Goal: Find specific page/section: Find specific page/section

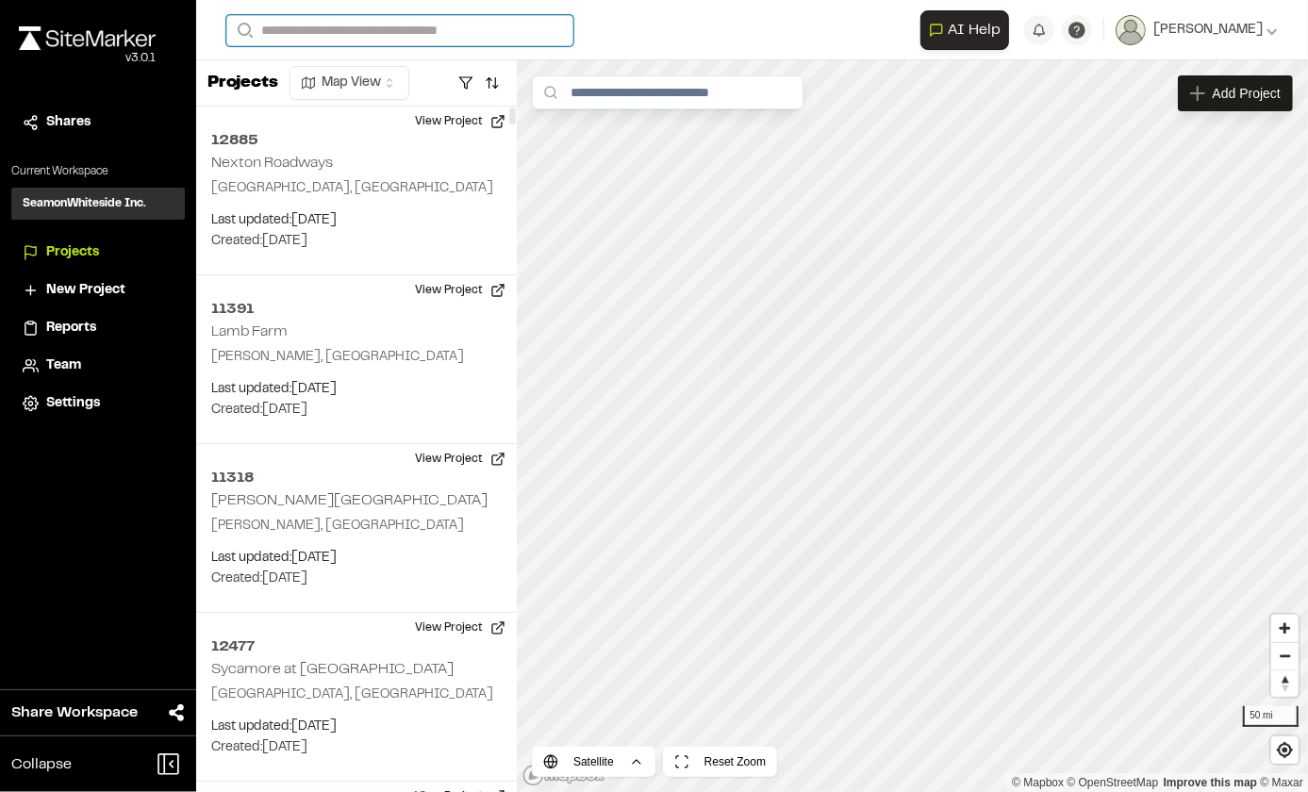
click at [355, 30] on input "Search" at bounding box center [399, 30] width 347 height 31
type input "*******"
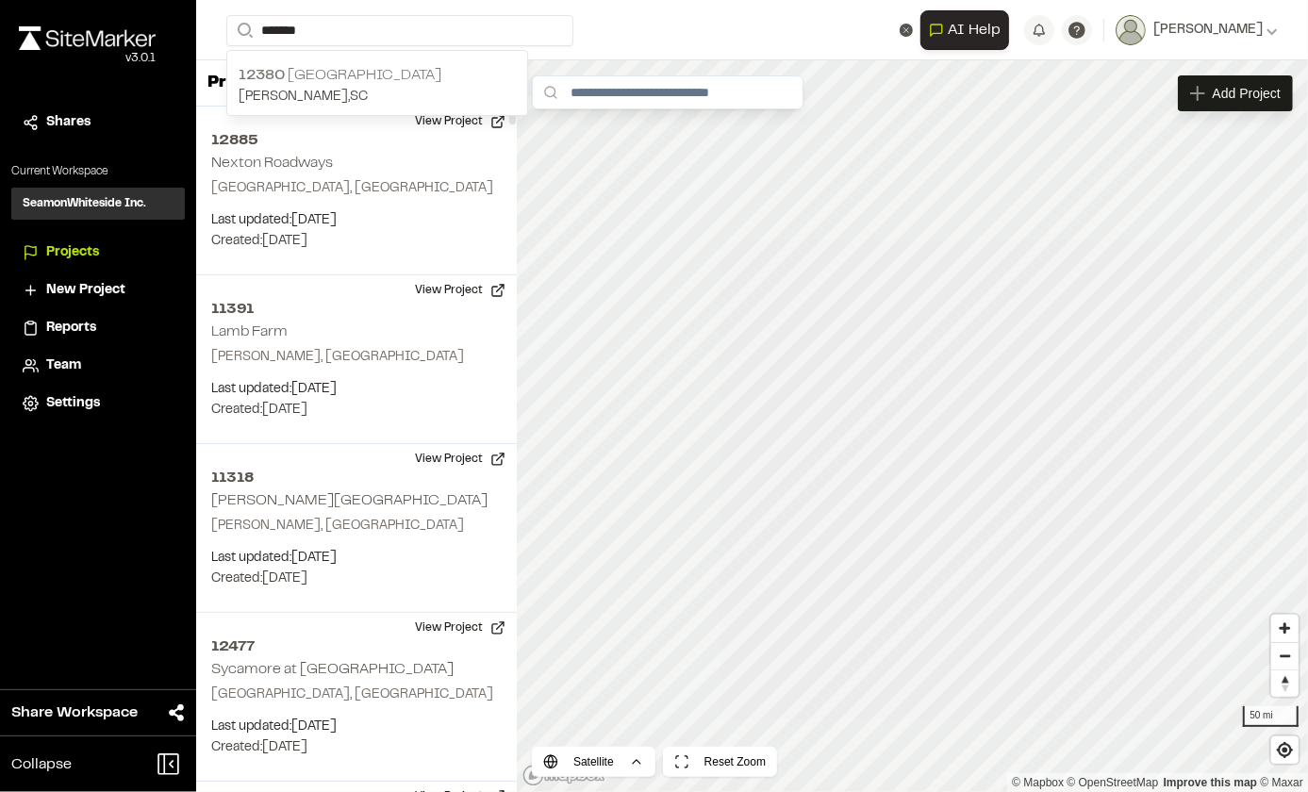
click at [334, 91] on p "[PERSON_NAME] , [GEOGRAPHIC_DATA]" at bounding box center [377, 97] width 277 height 21
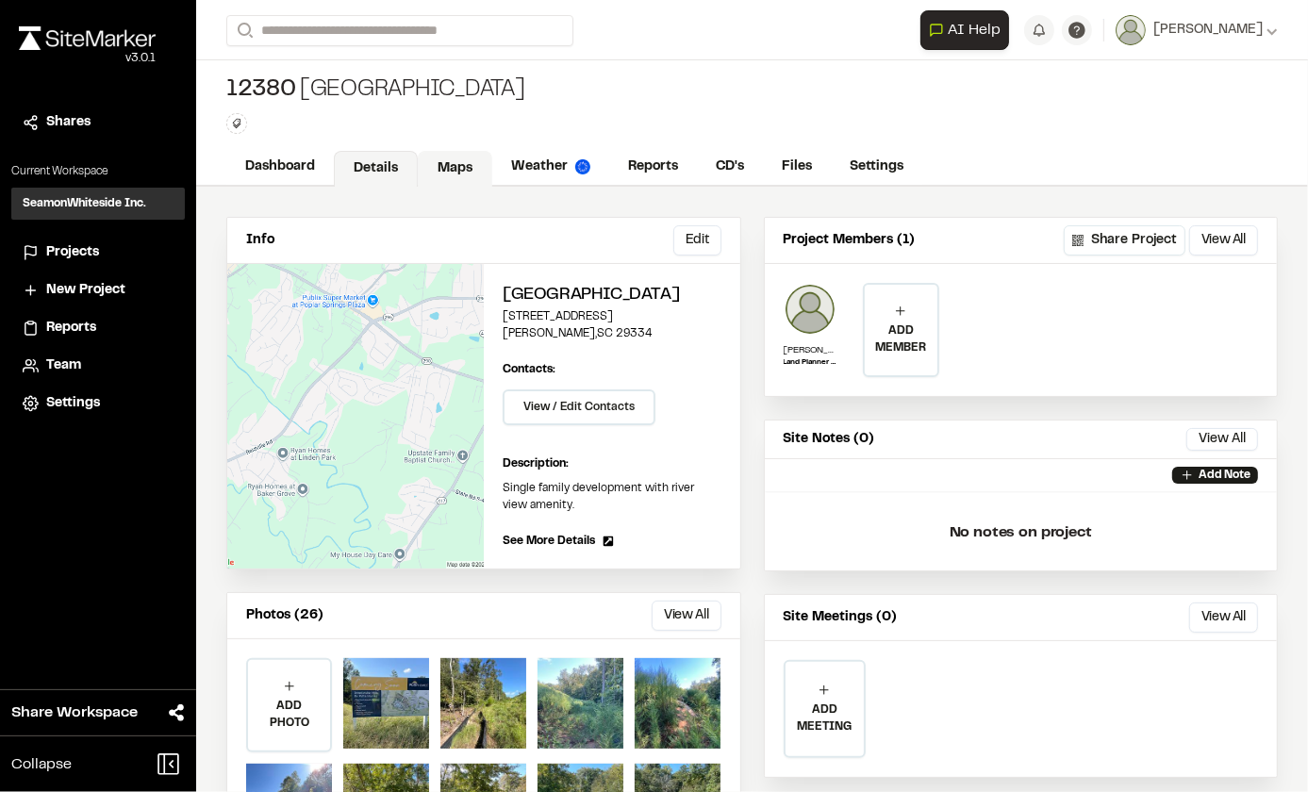
click at [452, 160] on link "Maps" at bounding box center [455, 169] width 74 height 36
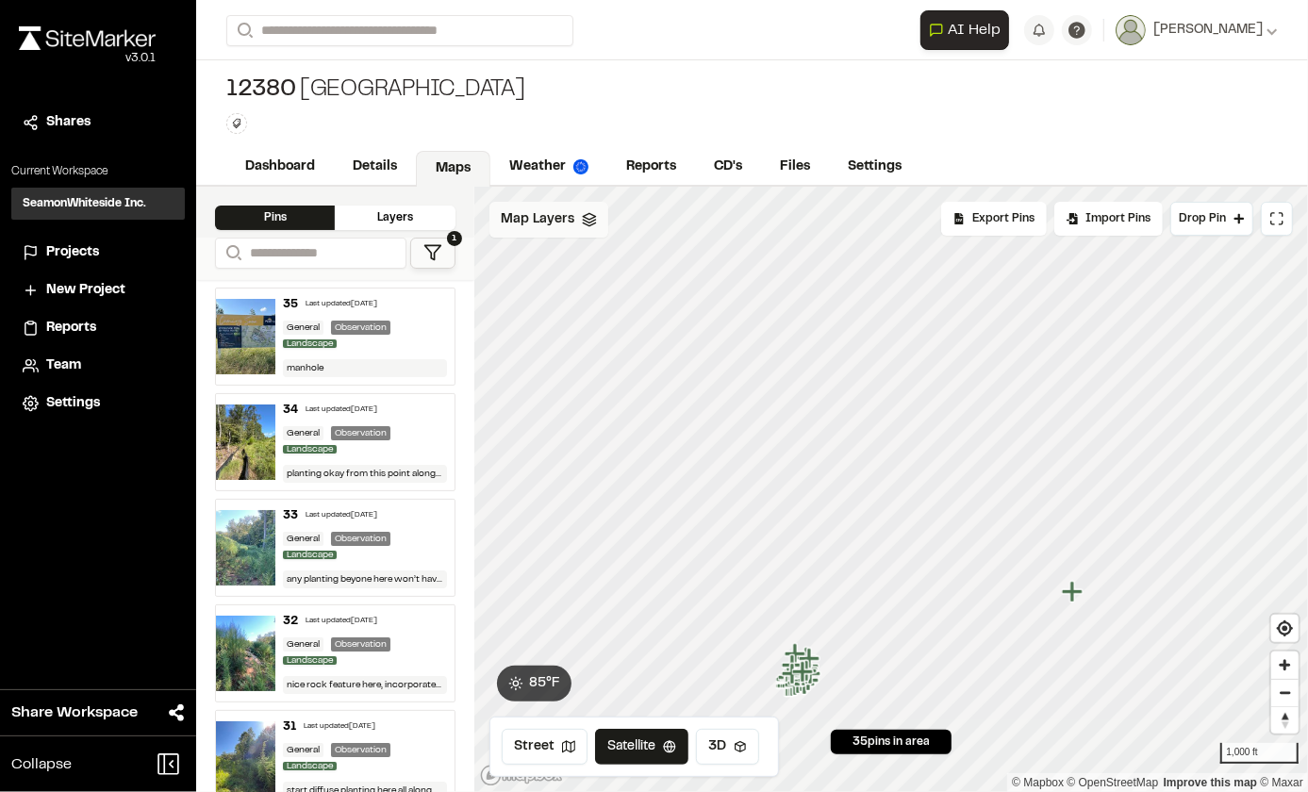
click at [542, 232] on div "Map Layers" at bounding box center [548, 220] width 119 height 36
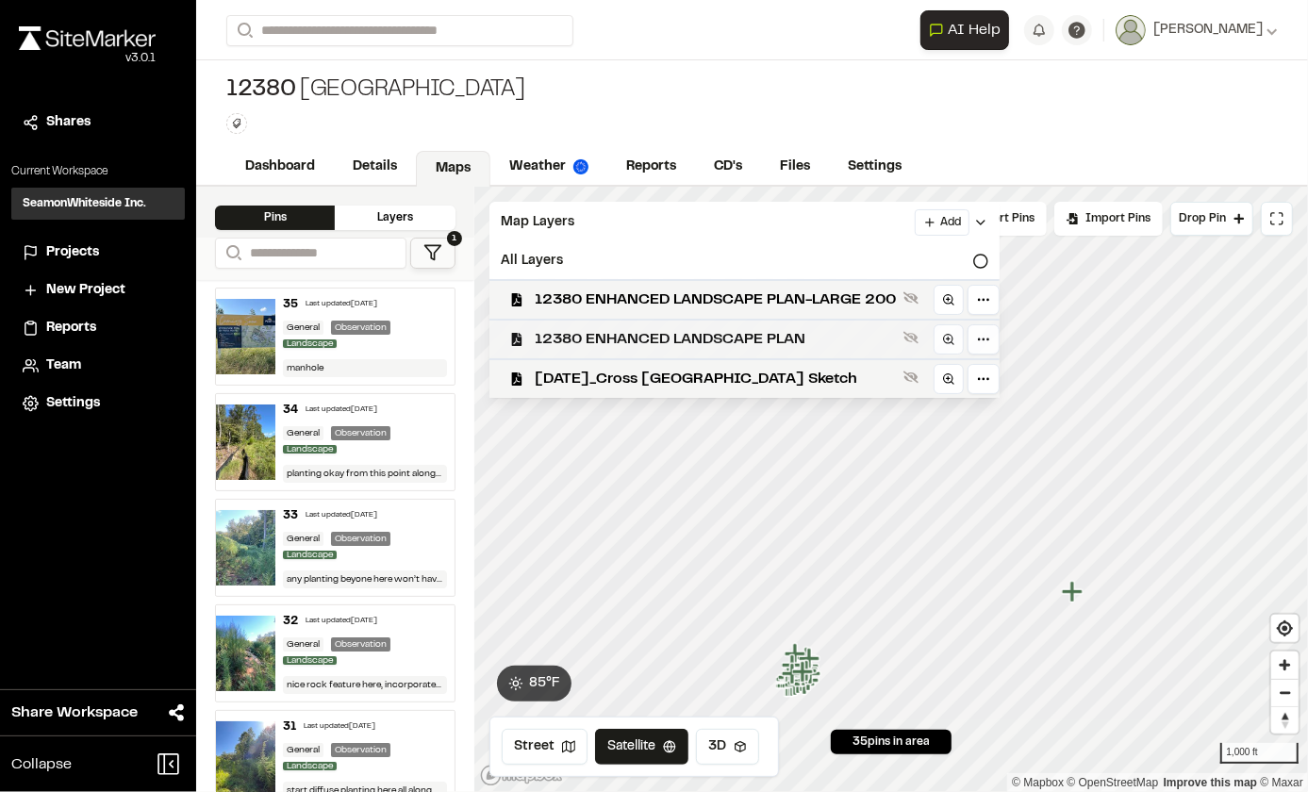
click at [592, 349] on span "12380 ENHANCED LANDSCAPE PLAN" at bounding box center [715, 339] width 361 height 23
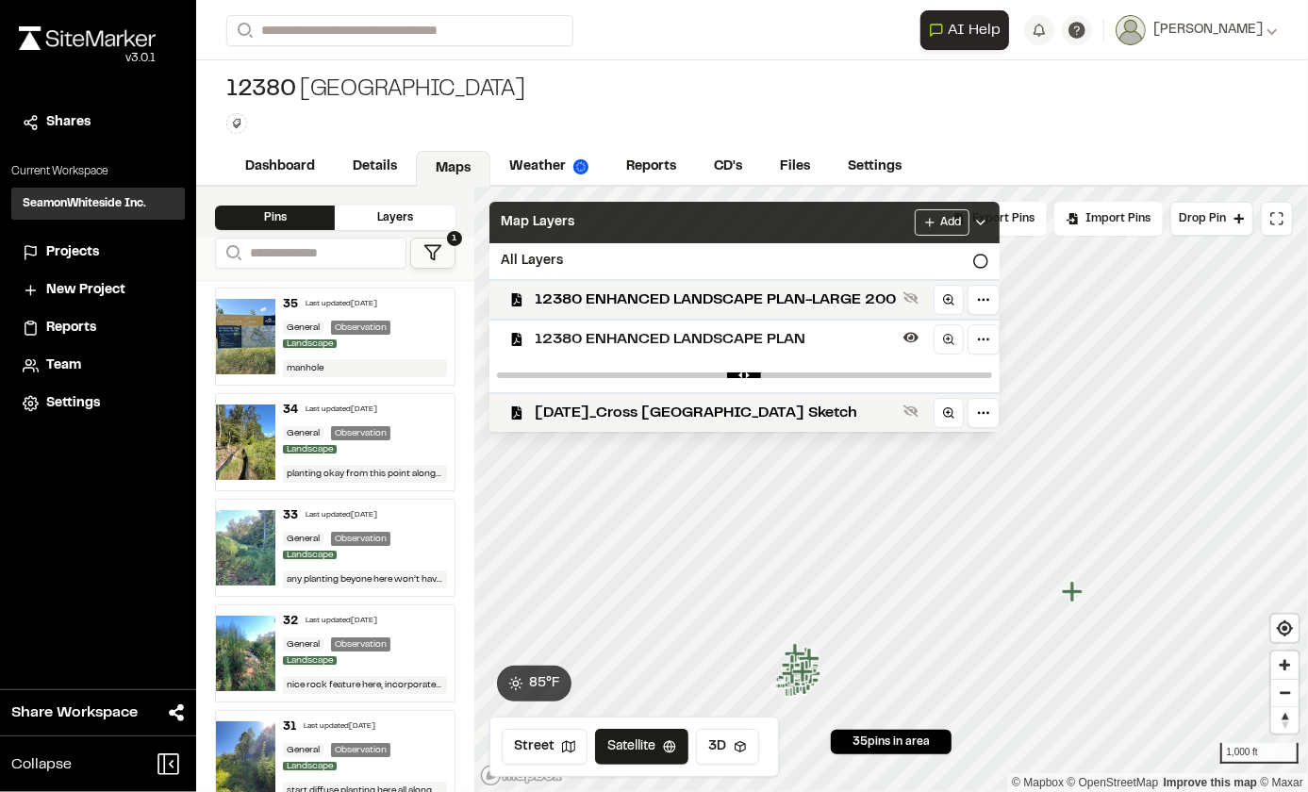
click at [819, 206] on div "Map Layers Add" at bounding box center [744, 222] width 510 height 41
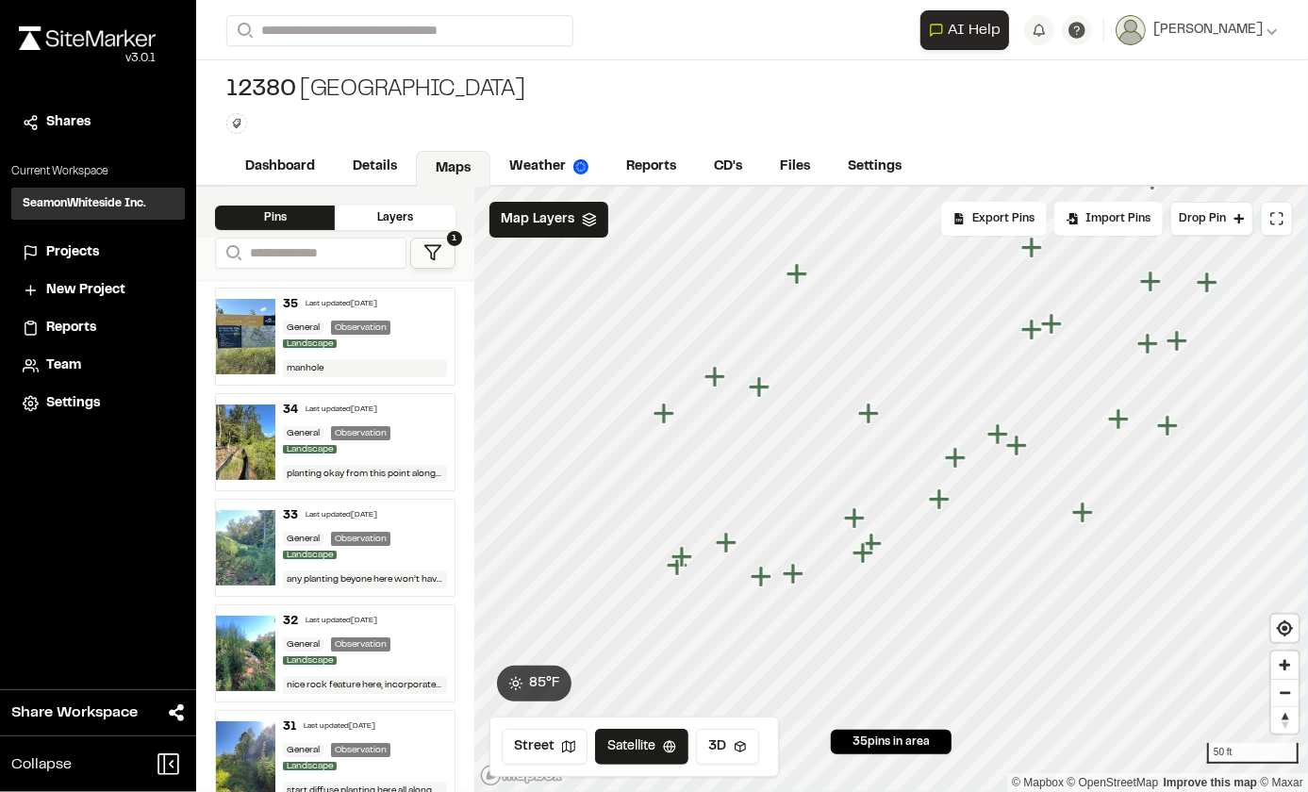
click at [796, 277] on icon "Map marker" at bounding box center [796, 273] width 21 height 21
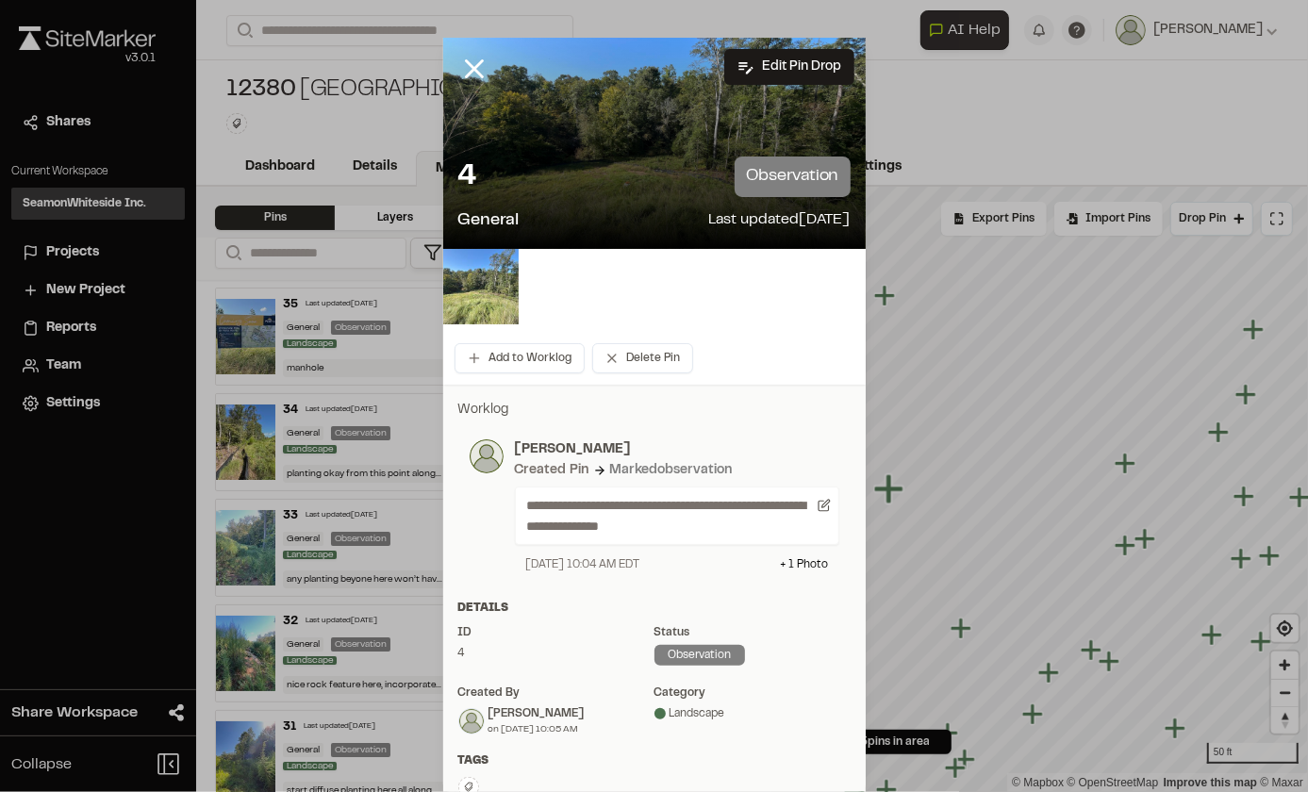
click at [486, 285] on img at bounding box center [480, 286] width 75 height 75
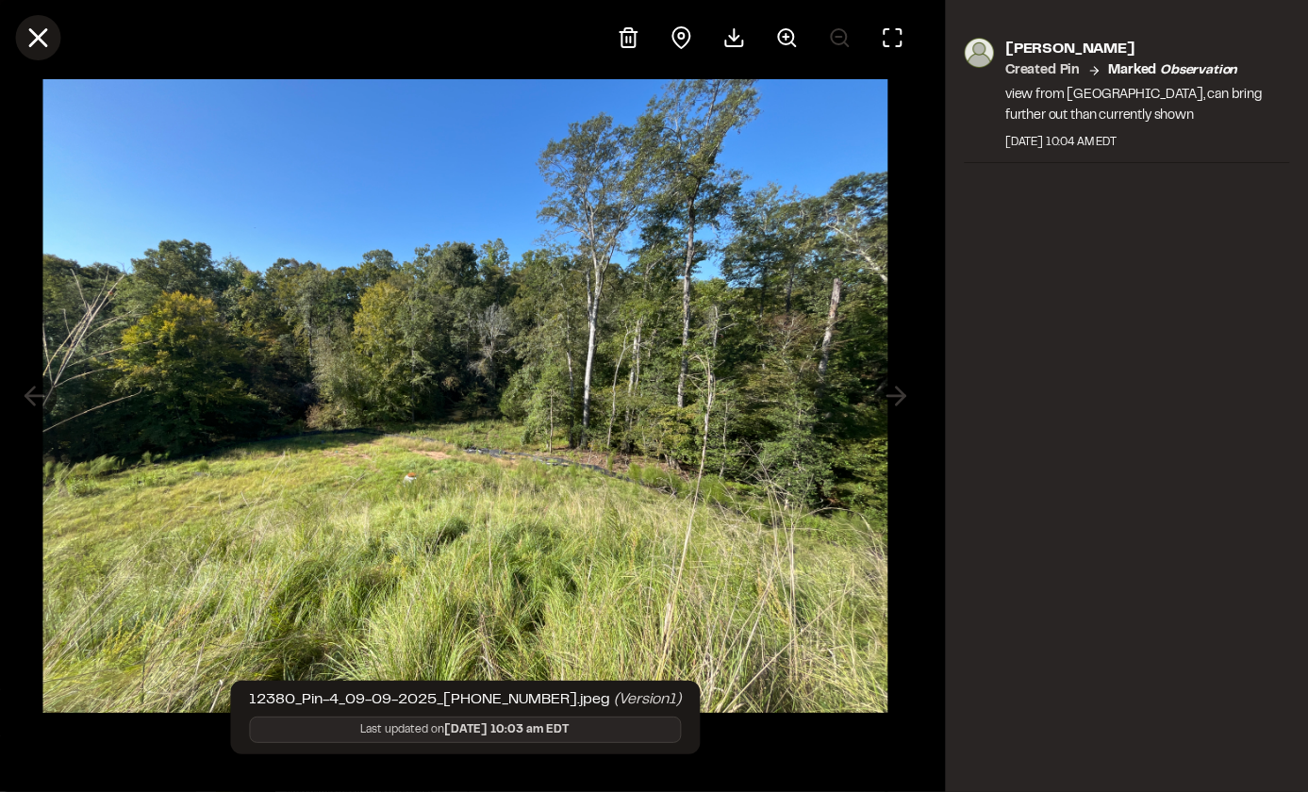
click at [34, 39] on line at bounding box center [38, 38] width 16 height 16
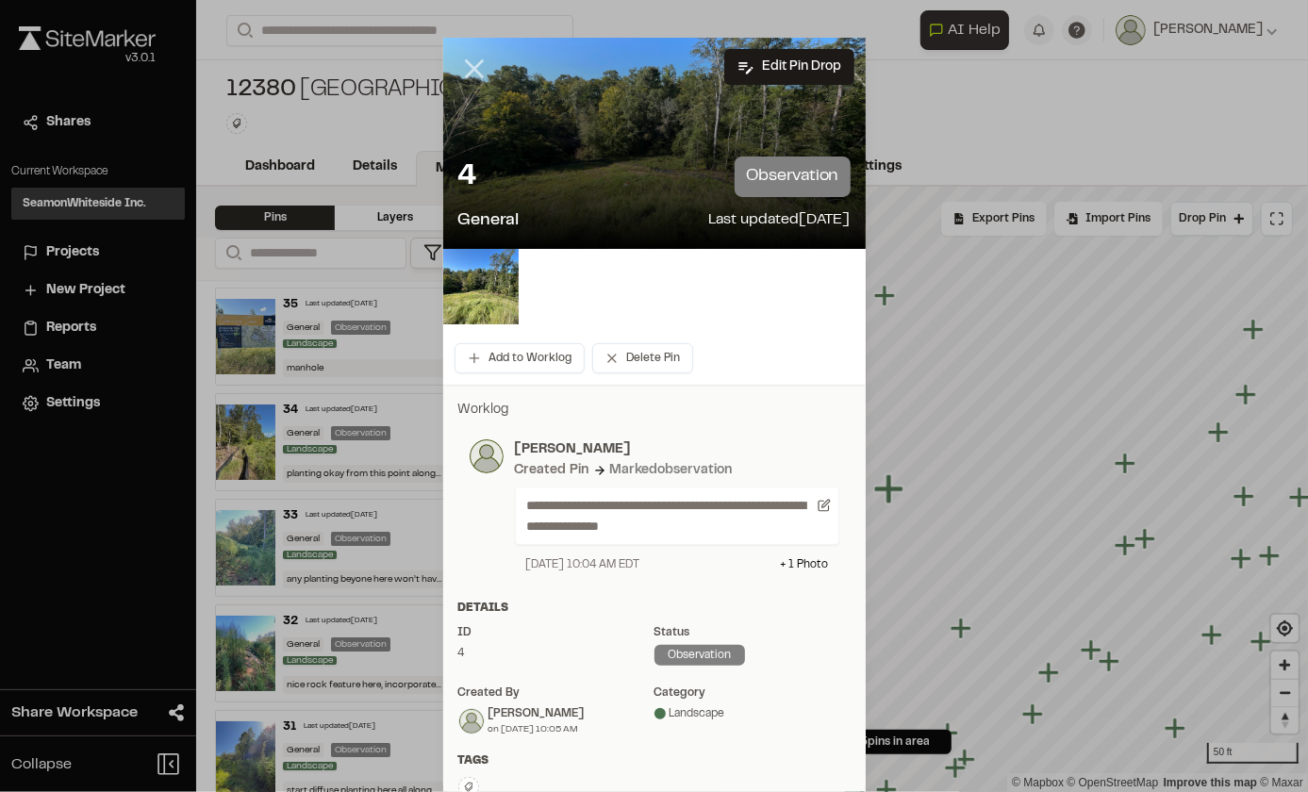
click at [466, 71] on line at bounding box center [474, 69] width 16 height 16
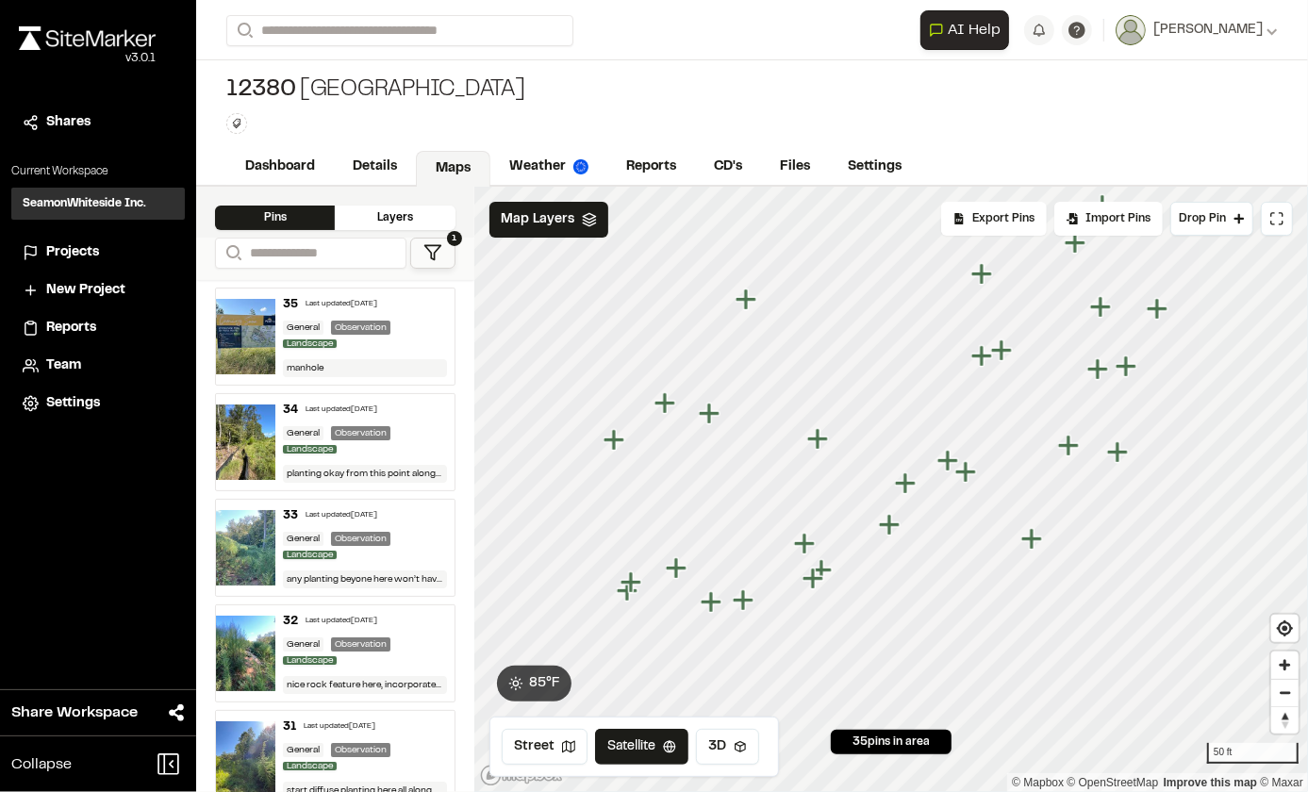
click at [891, 532] on icon "Map marker" at bounding box center [889, 524] width 21 height 21
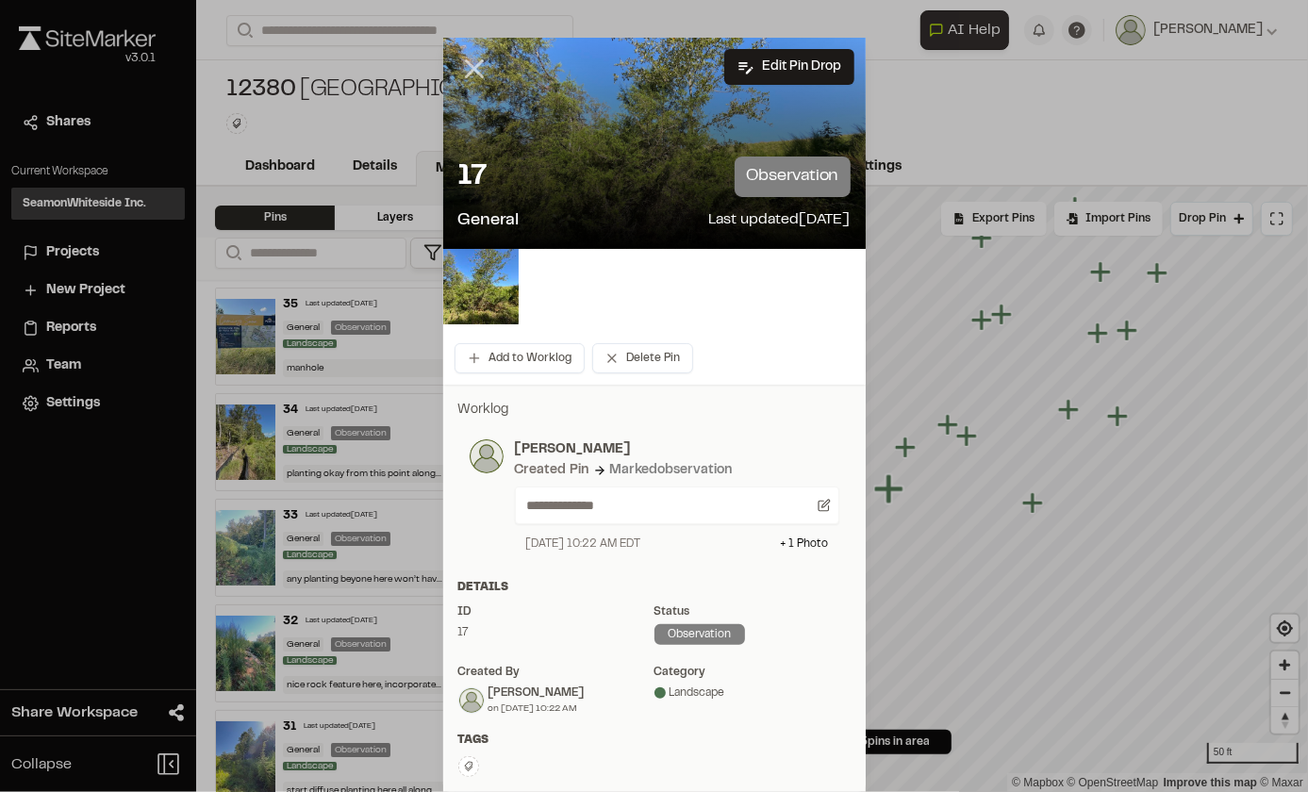
click at [464, 62] on icon at bounding box center [474, 69] width 32 height 32
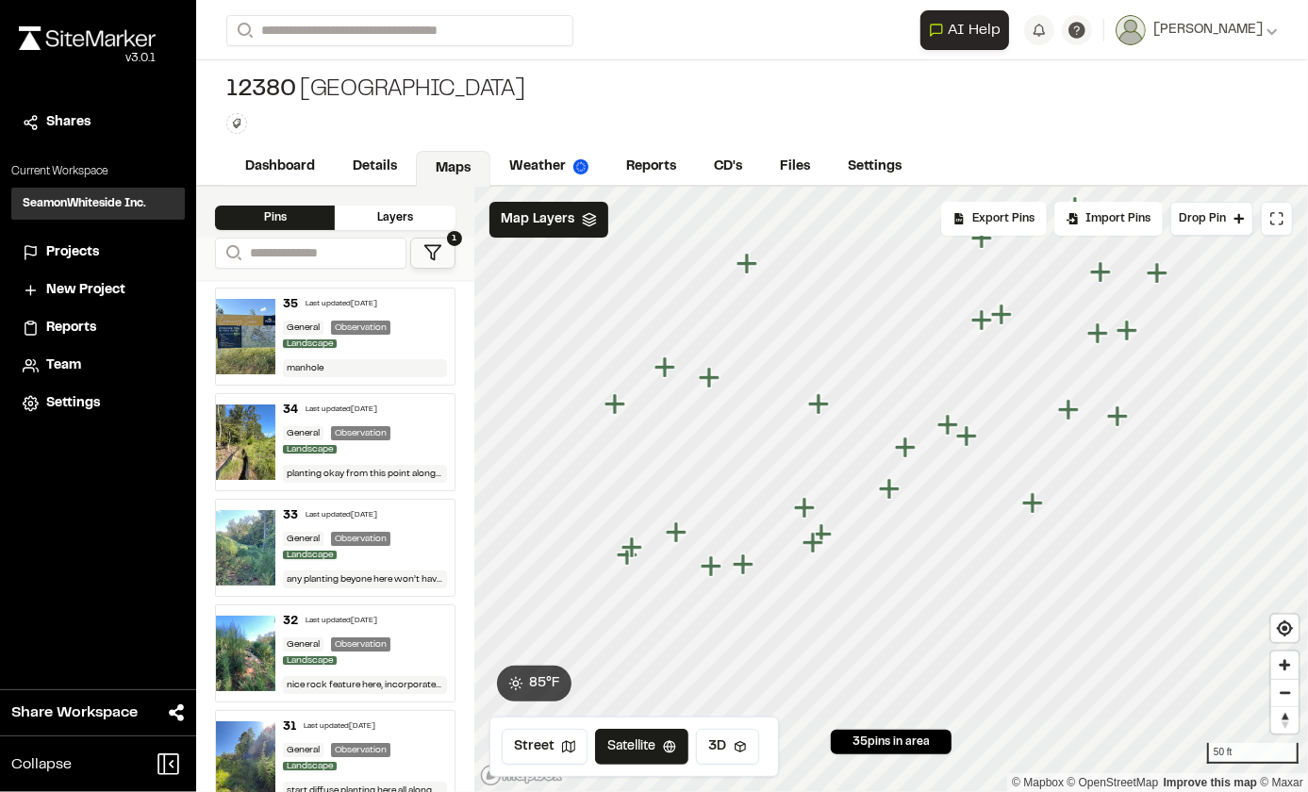
click at [905, 452] on icon "Map marker" at bounding box center [905, 447] width 21 height 21
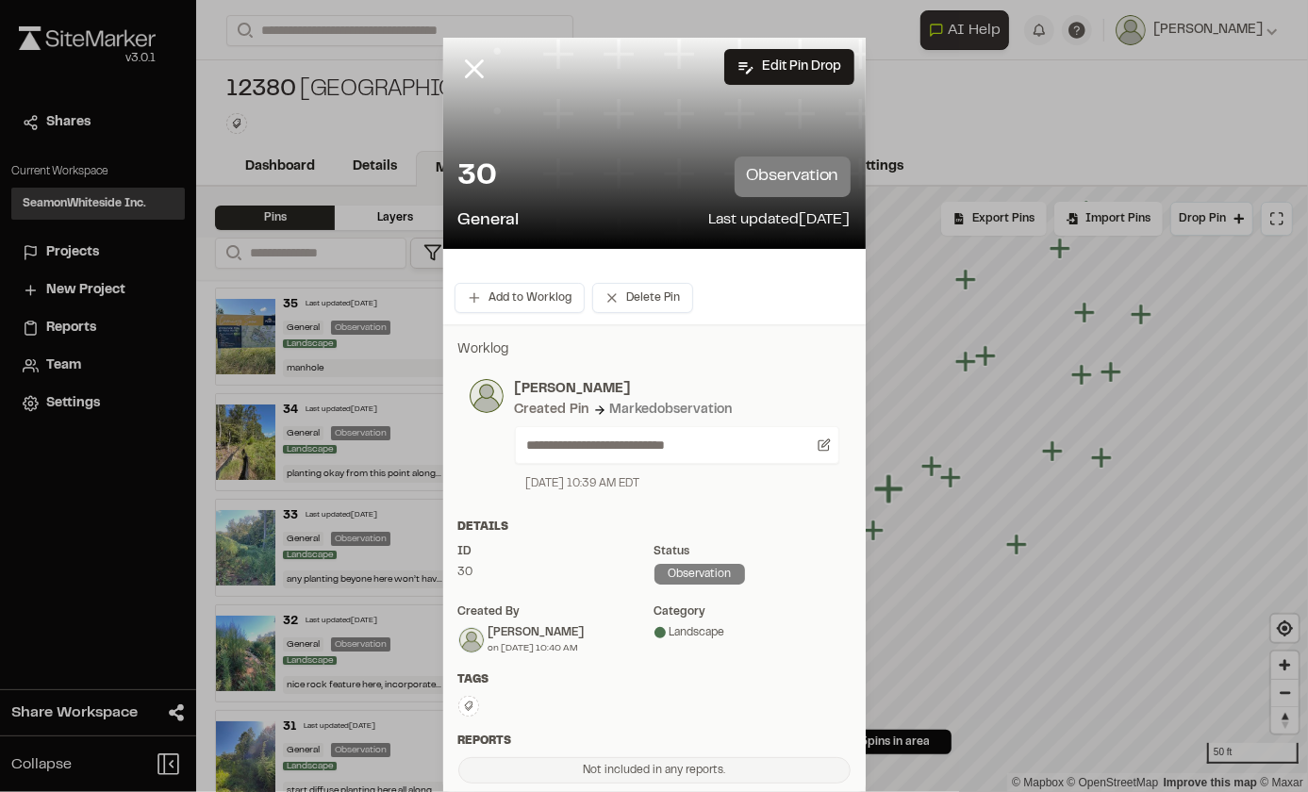
drag, startPoint x: 461, startPoint y: 60, endPoint x: 627, endPoint y: 180, distance: 204.6
click at [461, 62] on icon at bounding box center [474, 69] width 32 height 32
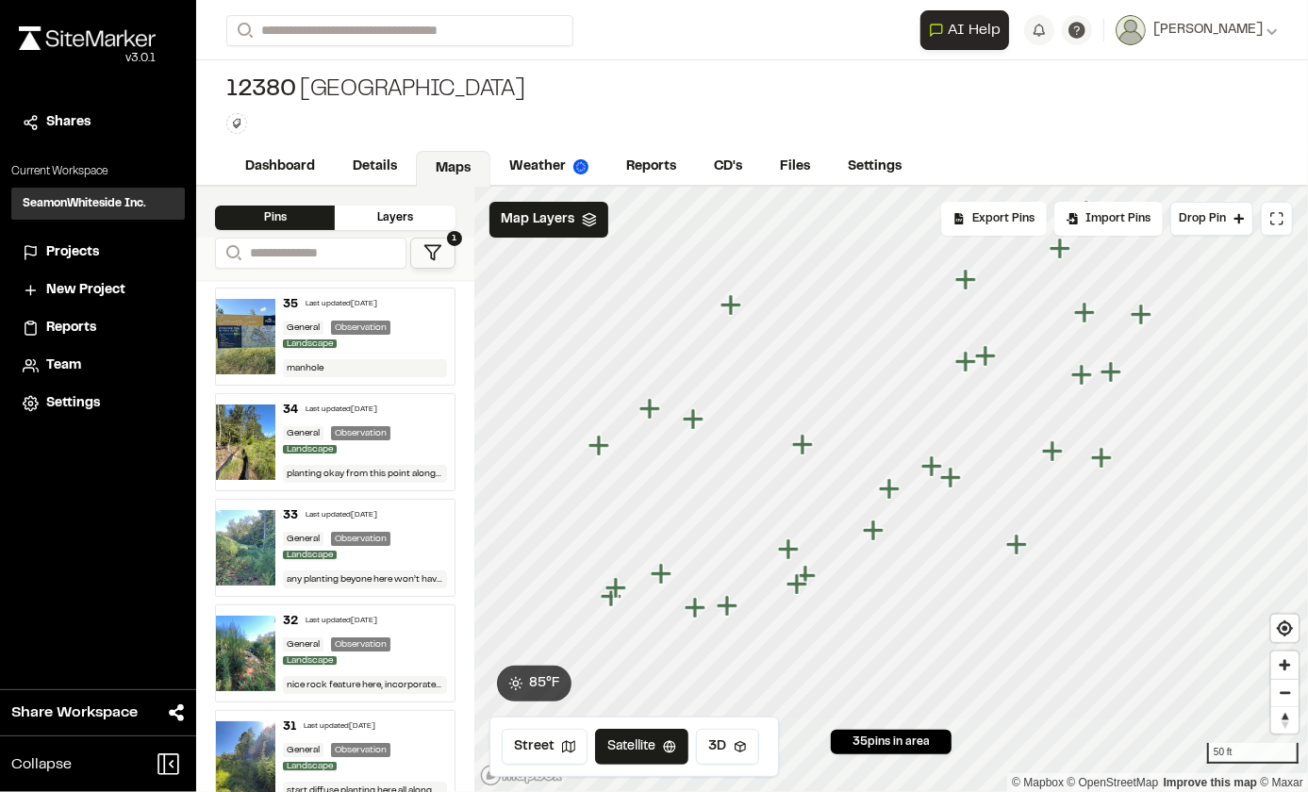
click at [931, 468] on icon "Map marker" at bounding box center [931, 465] width 21 height 21
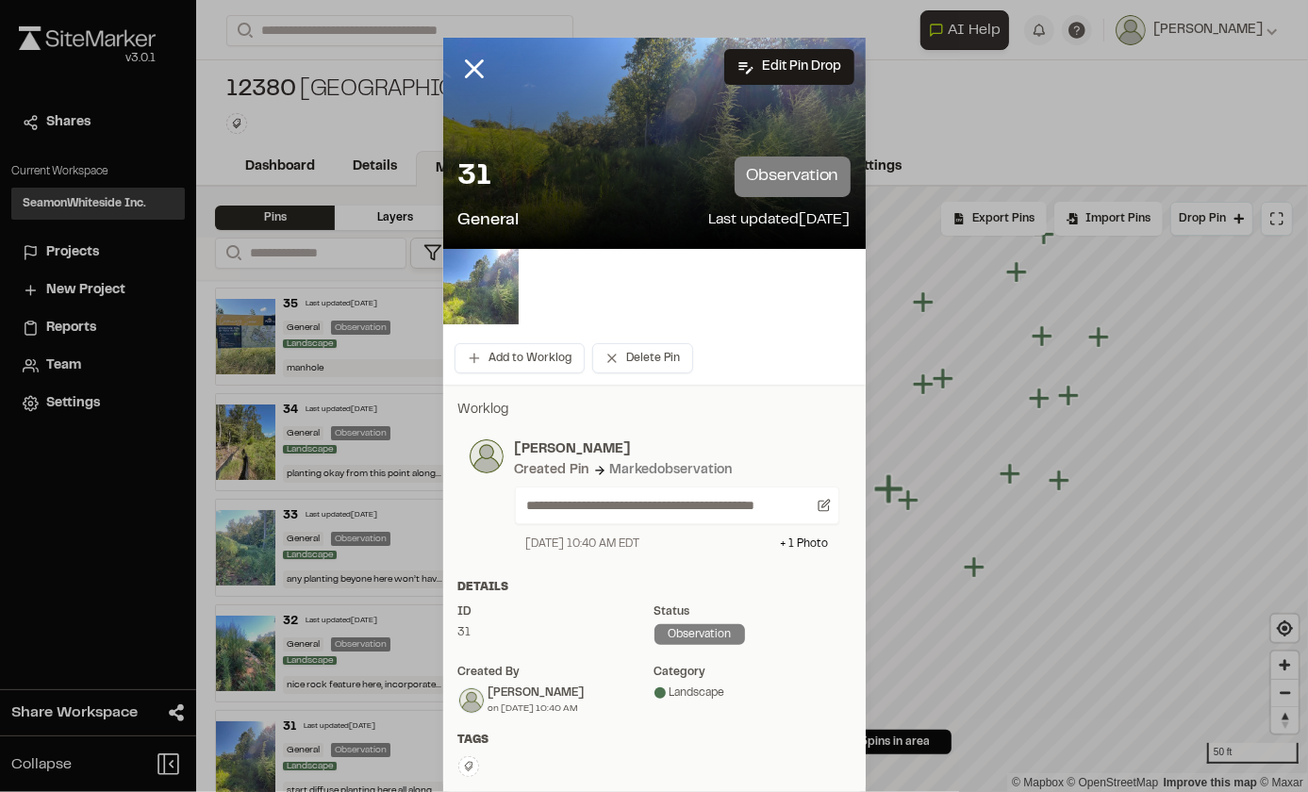
click at [477, 293] on img at bounding box center [480, 286] width 75 height 75
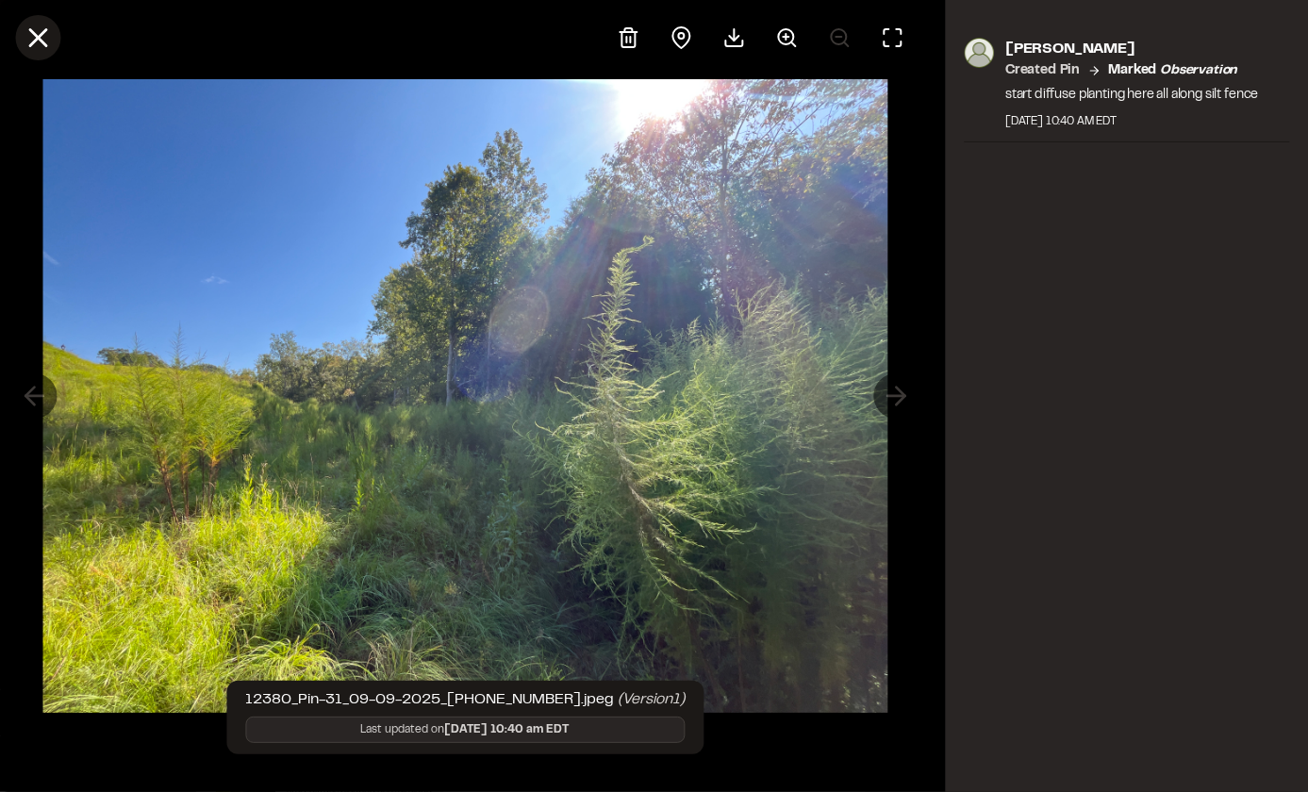
click at [47, 41] on icon at bounding box center [38, 38] width 32 height 32
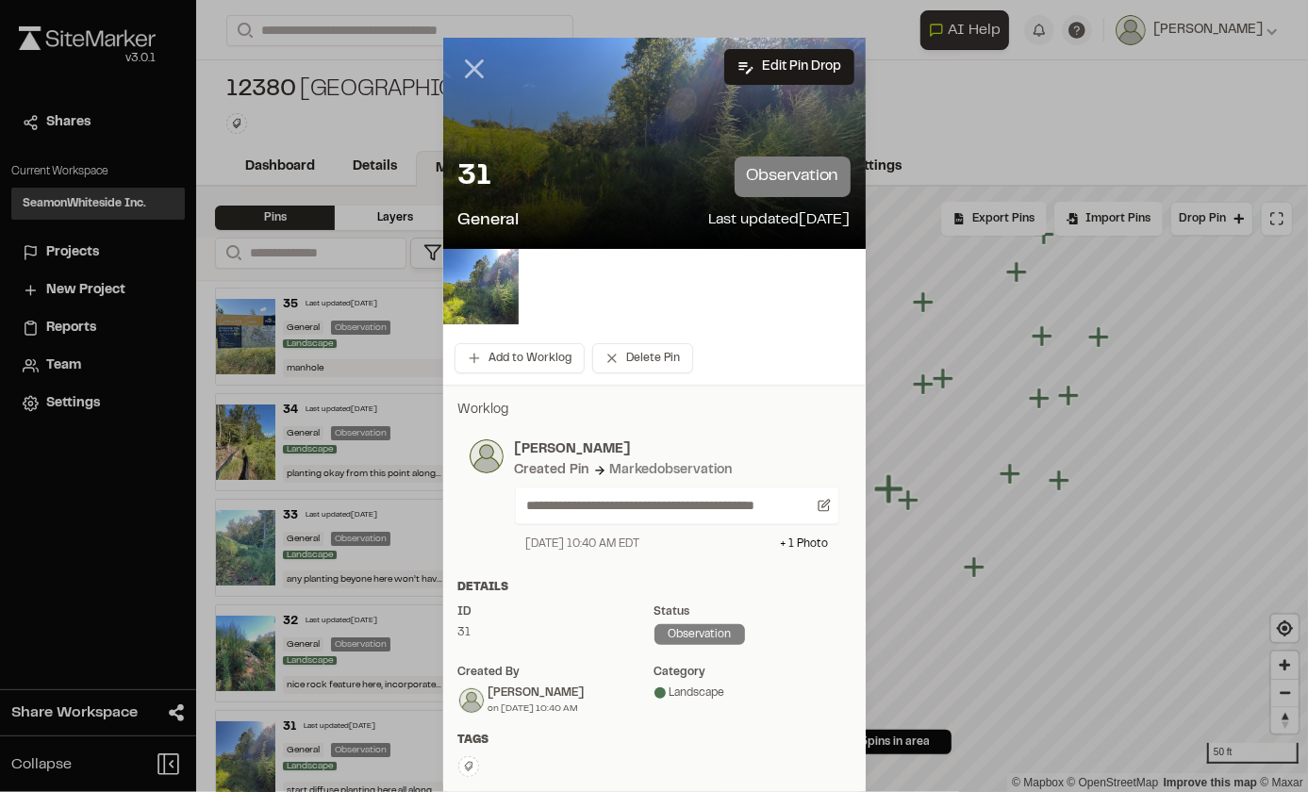
click at [458, 72] on icon at bounding box center [474, 69] width 32 height 32
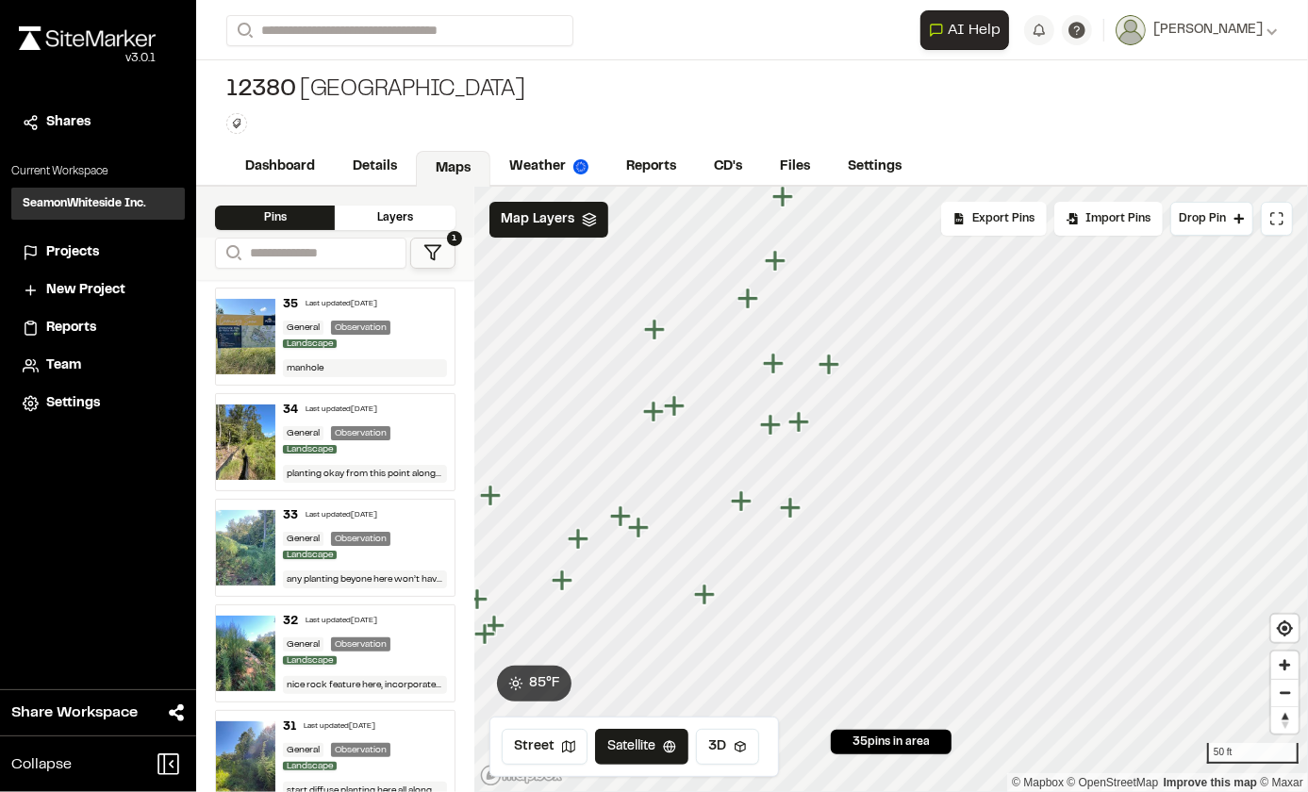
click at [787, 511] on icon "Map marker" at bounding box center [790, 507] width 21 height 21
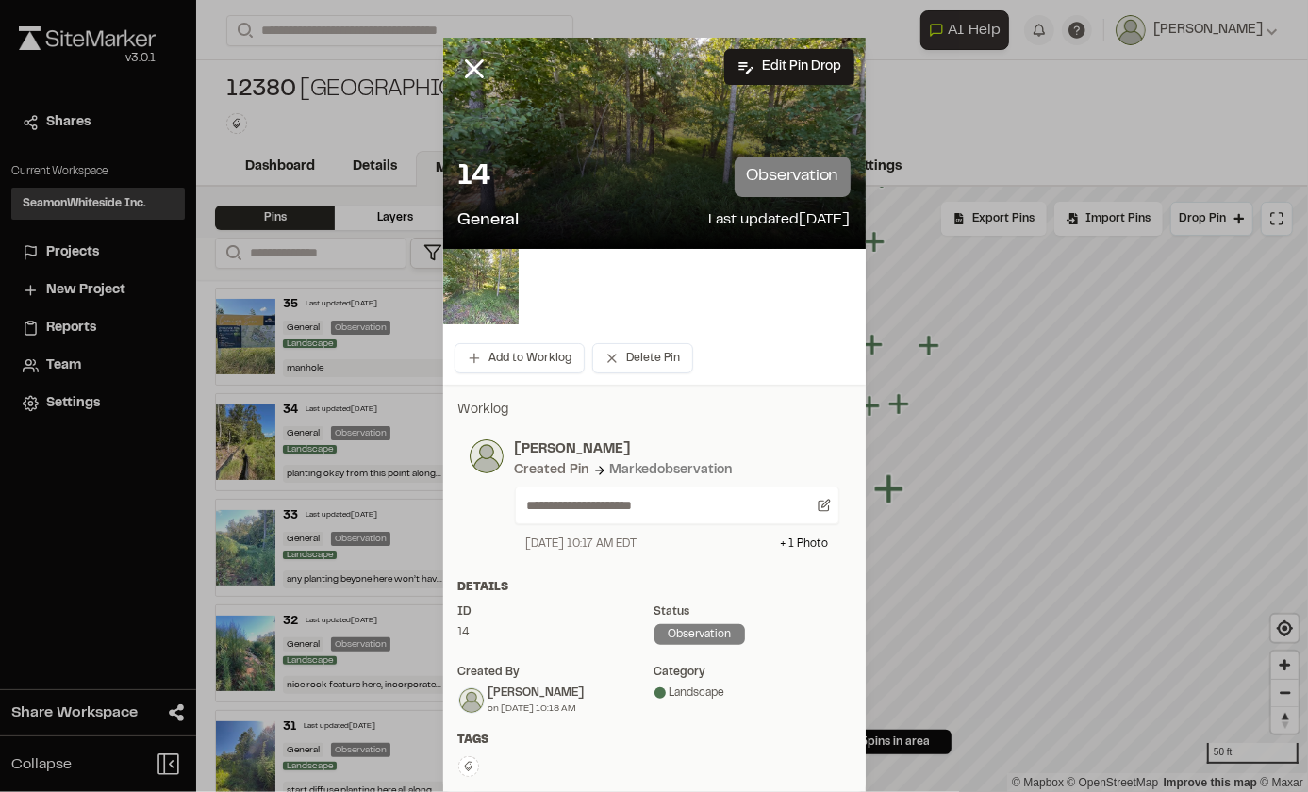
click at [483, 275] on img at bounding box center [480, 286] width 75 height 75
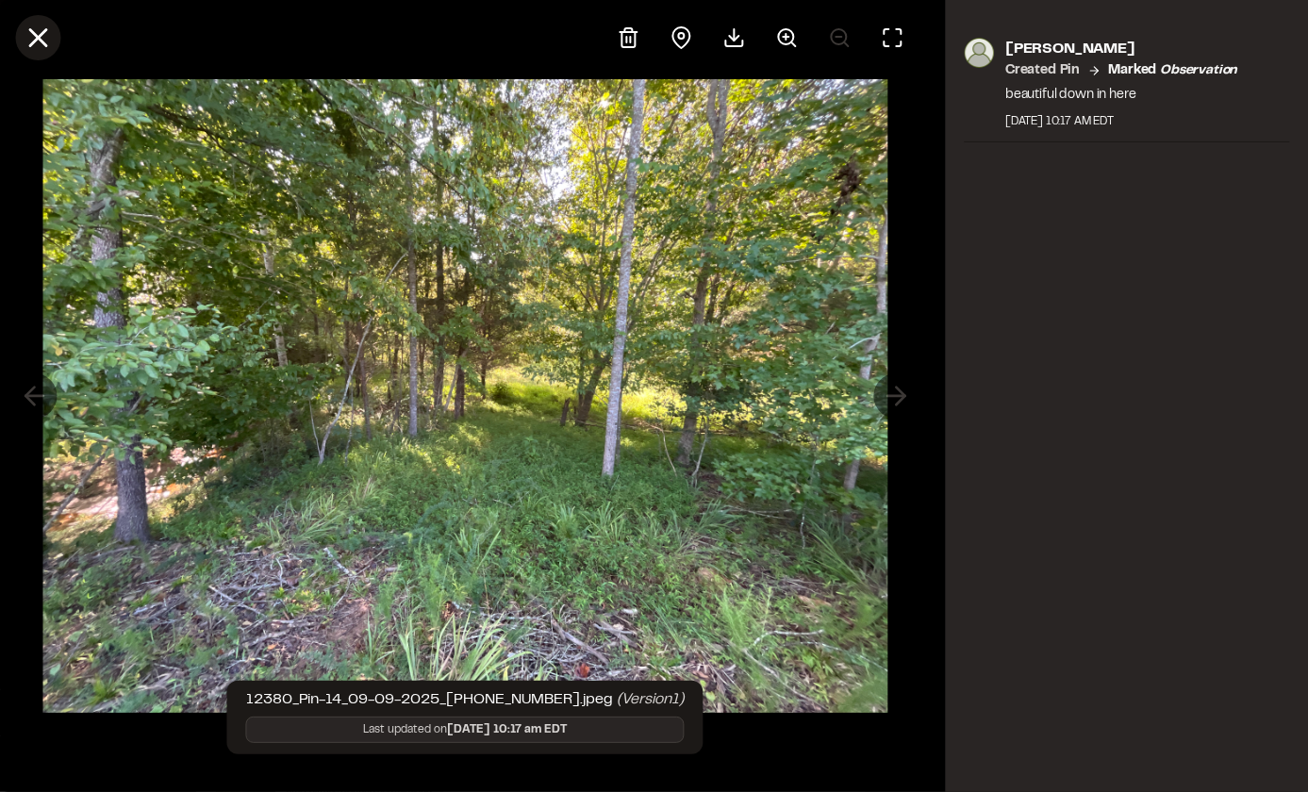
click at [44, 40] on icon at bounding box center [38, 38] width 32 height 32
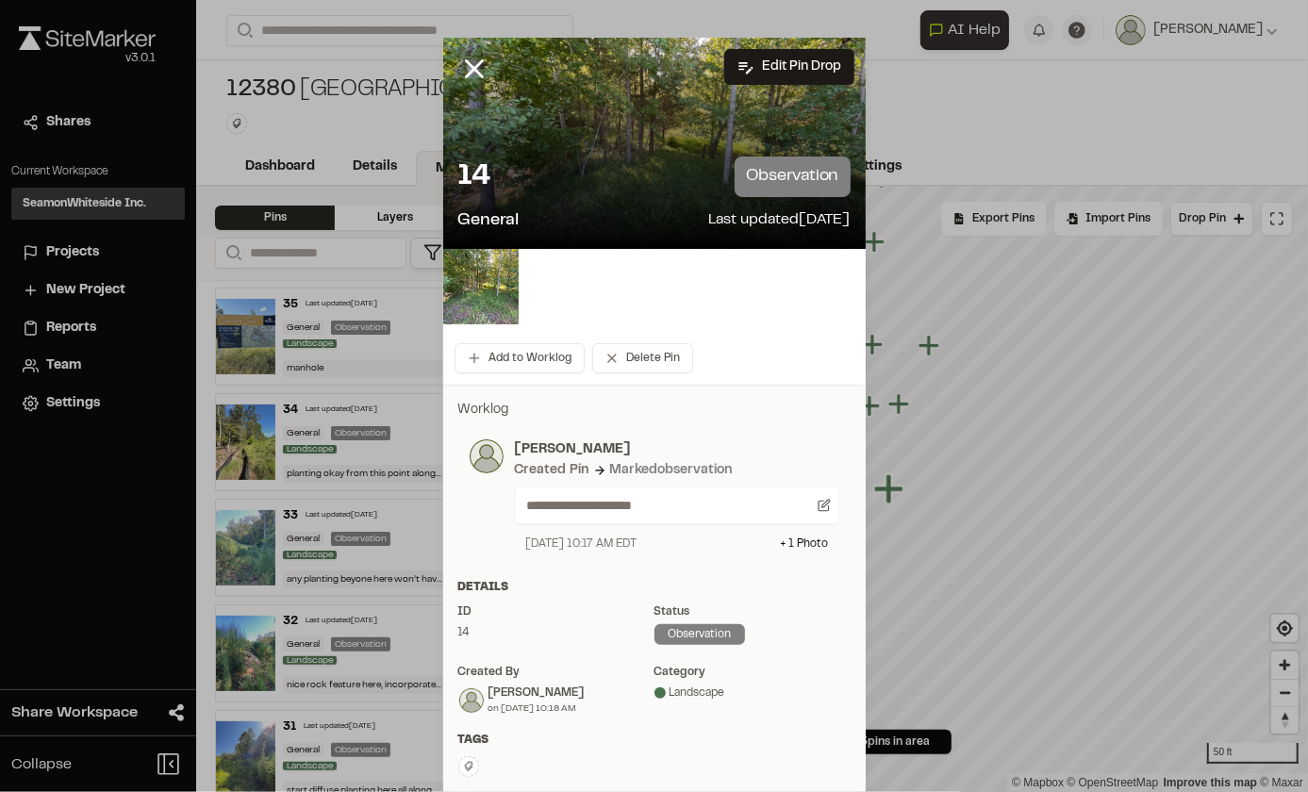
click at [470, 74] on icon at bounding box center [474, 69] width 32 height 32
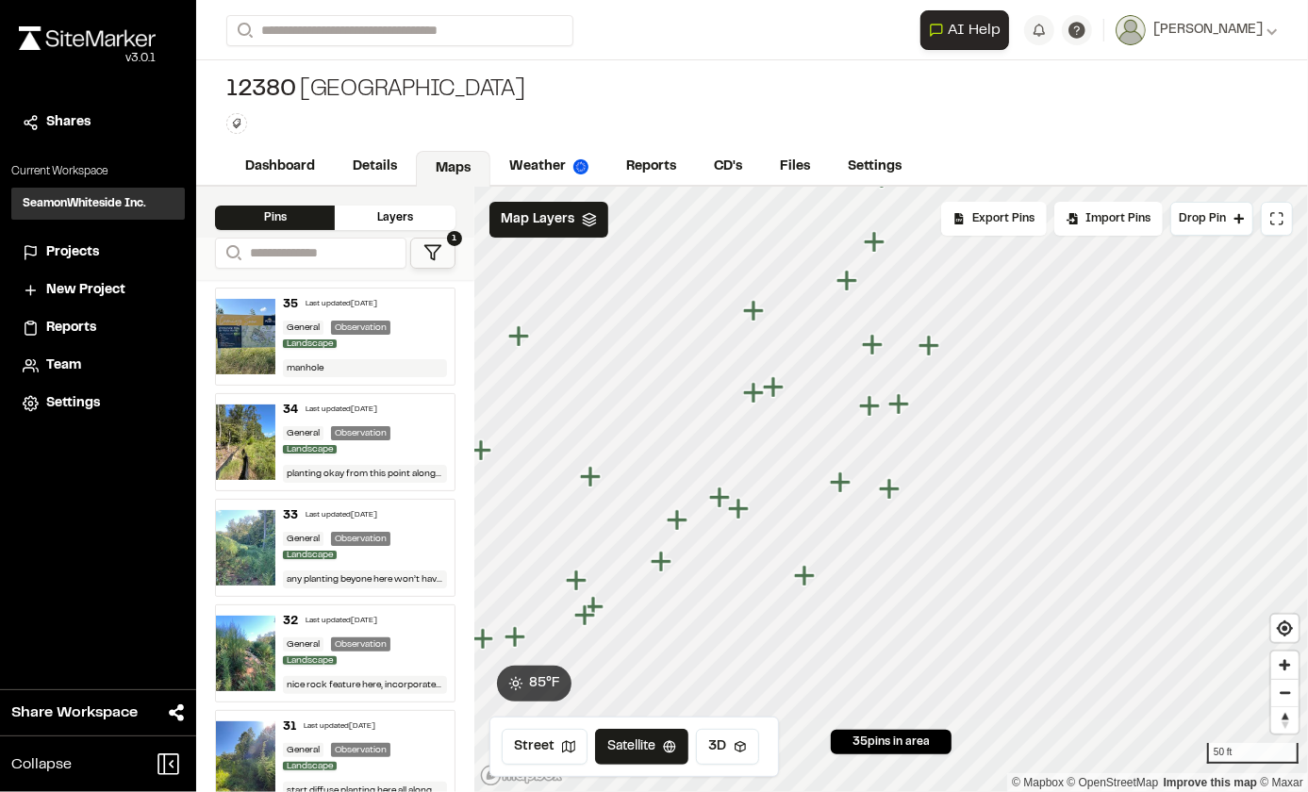
click at [866, 404] on icon "Map marker" at bounding box center [869, 405] width 21 height 21
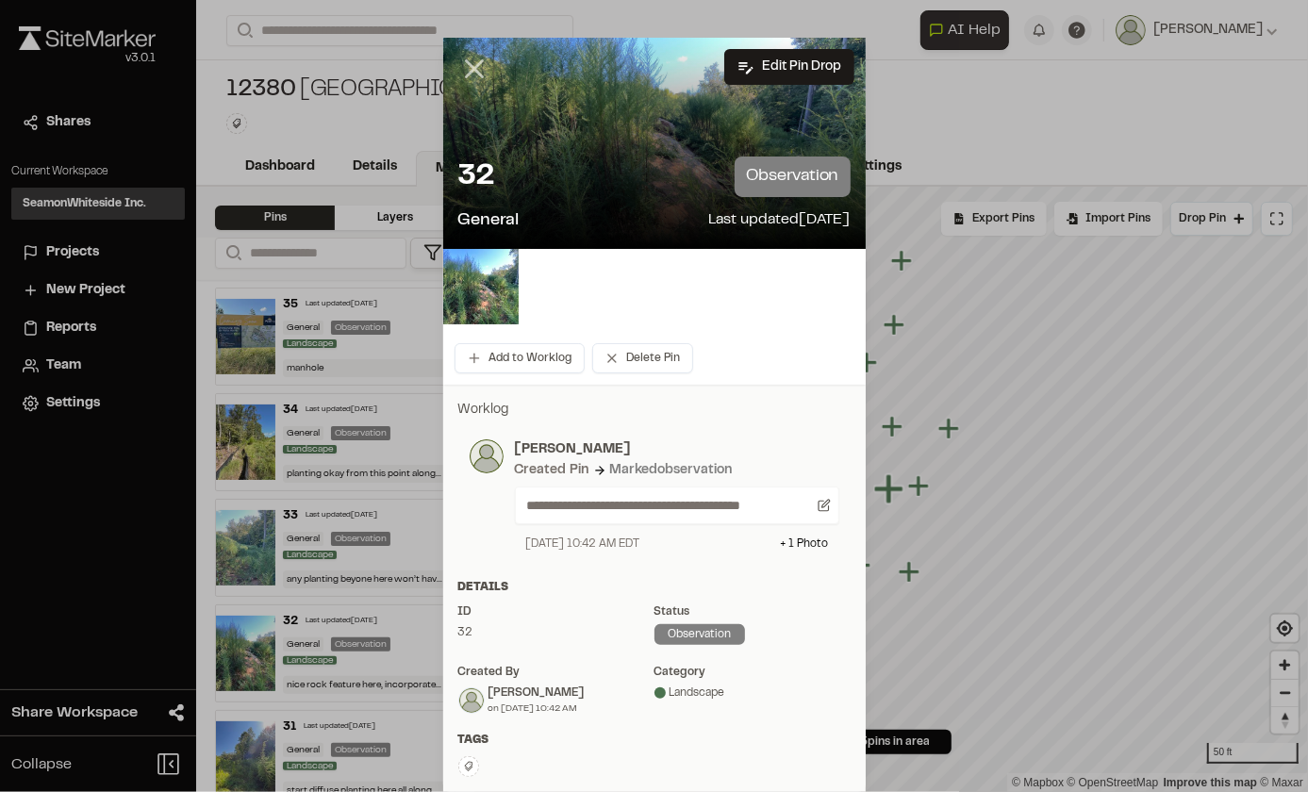
click at [470, 72] on line at bounding box center [474, 69] width 16 height 16
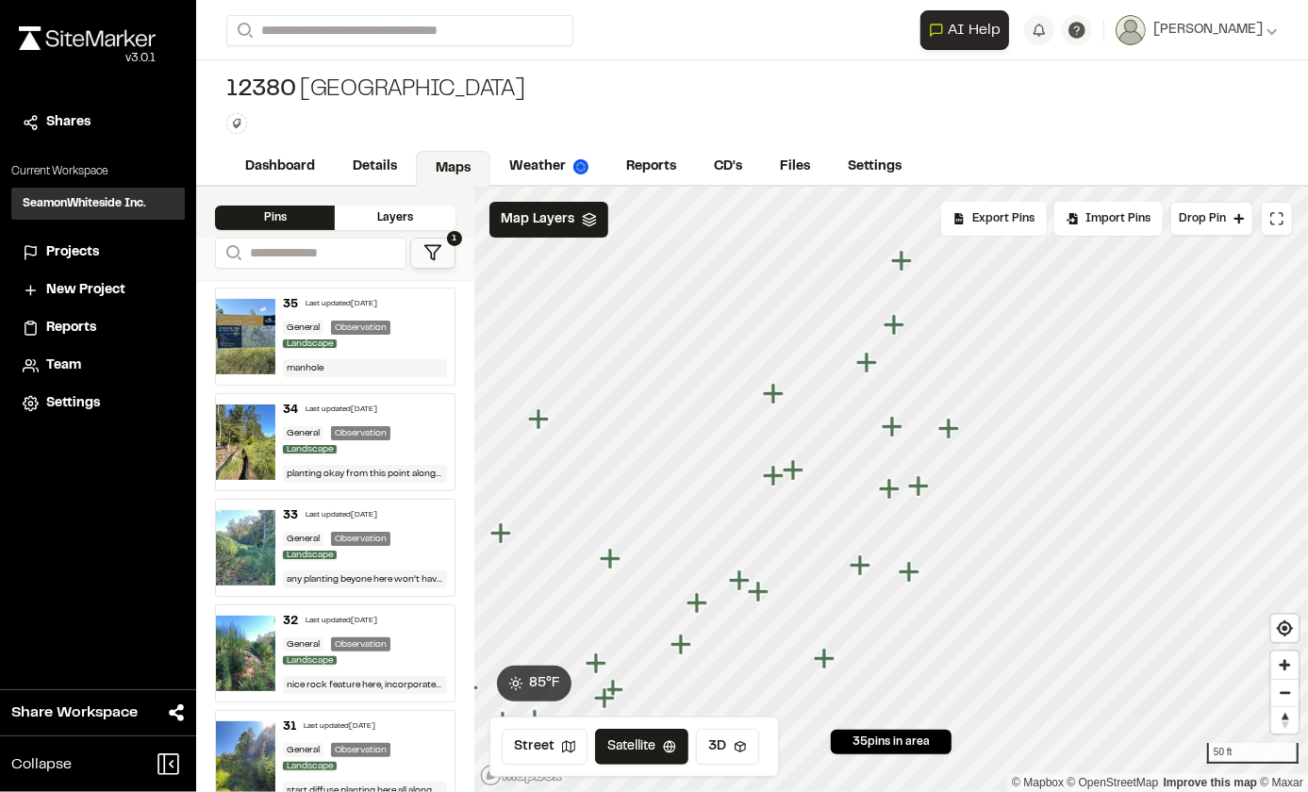
click at [821, 660] on icon "Map marker" at bounding box center [824, 658] width 21 height 21
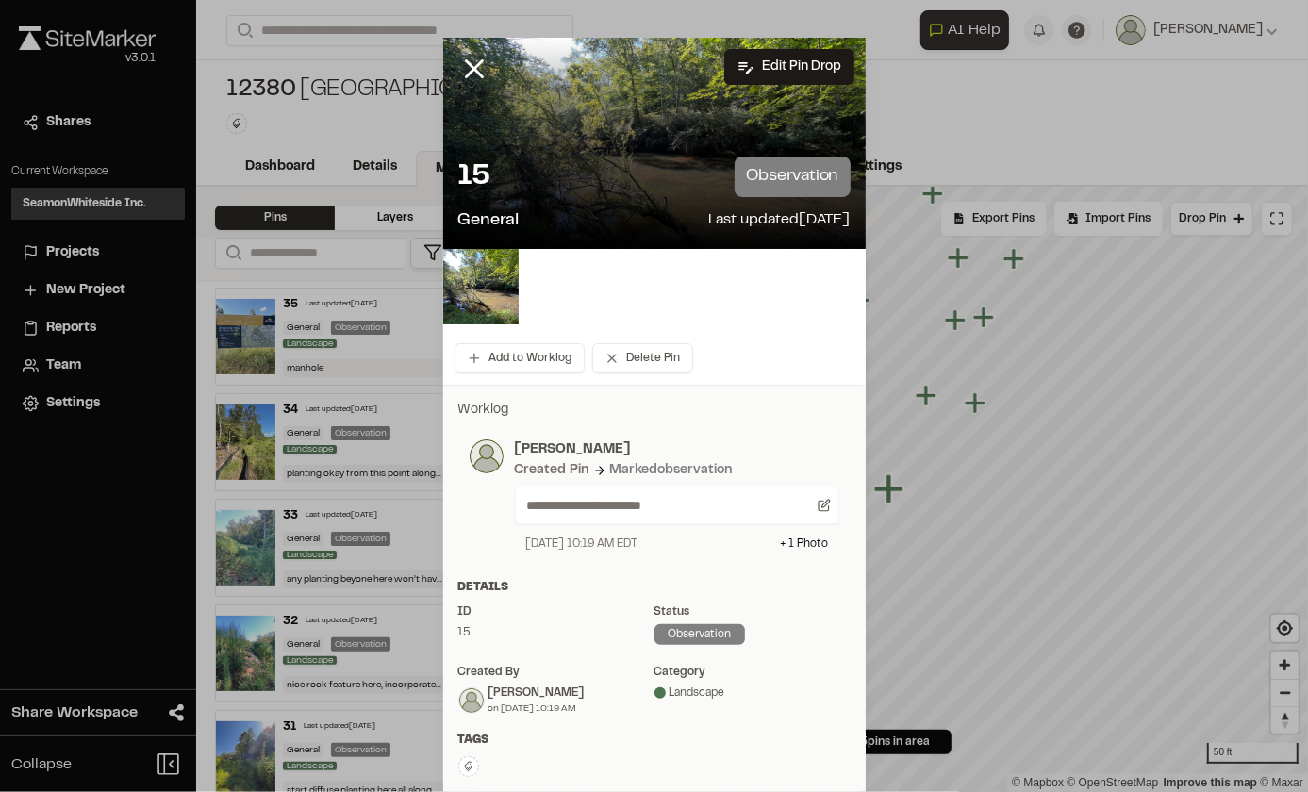
click at [573, 155] on div "15 observation General Last updated [DATE]" at bounding box center [654, 194] width 422 height 107
click at [468, 67] on line at bounding box center [474, 69] width 16 height 16
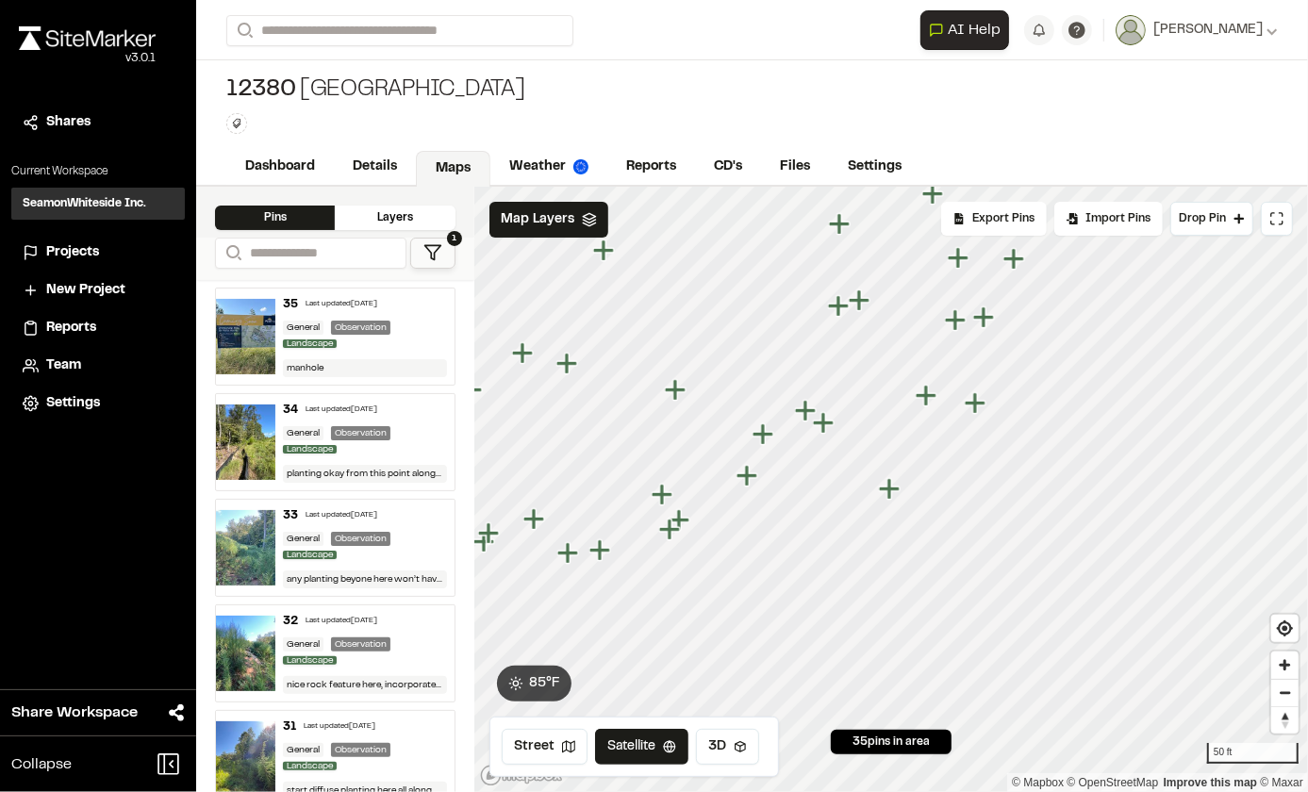
click at [809, 407] on icon "Map marker" at bounding box center [805, 410] width 21 height 21
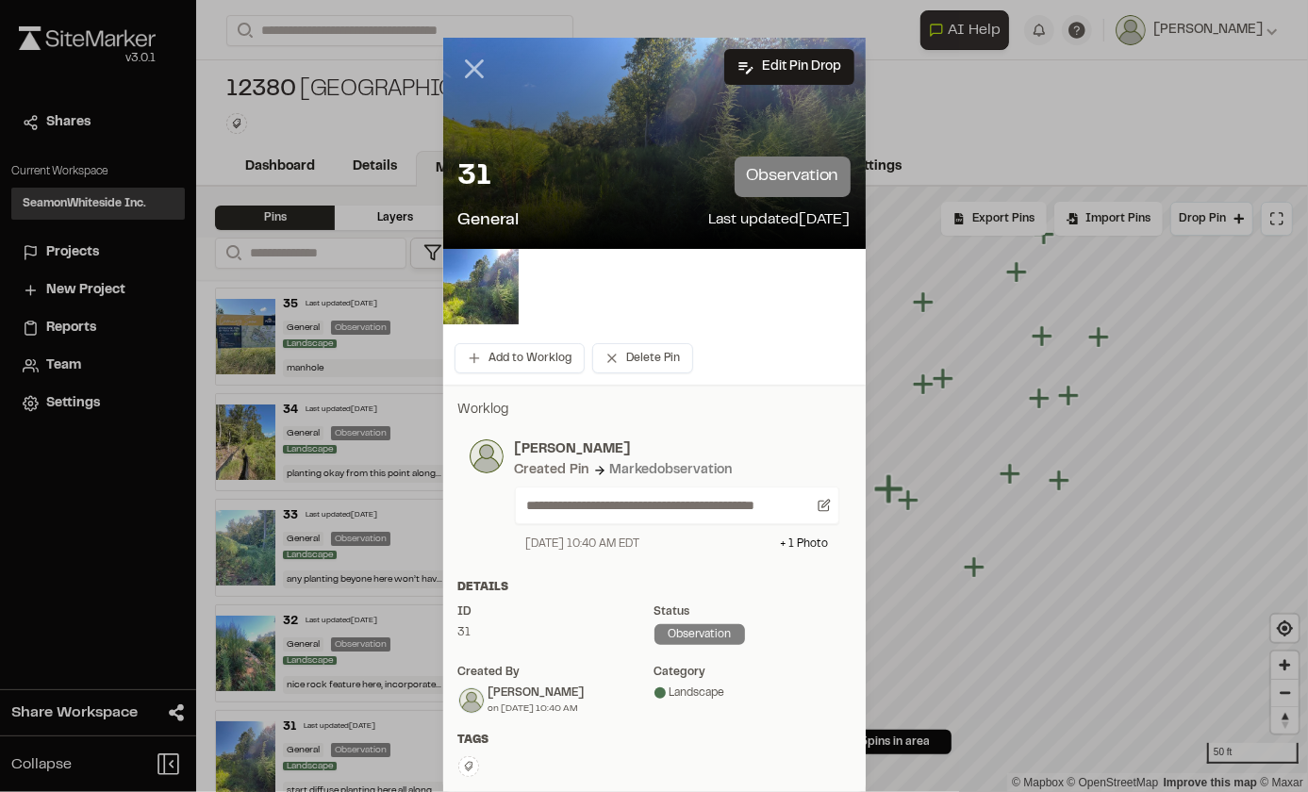
click at [467, 77] on icon at bounding box center [474, 69] width 32 height 32
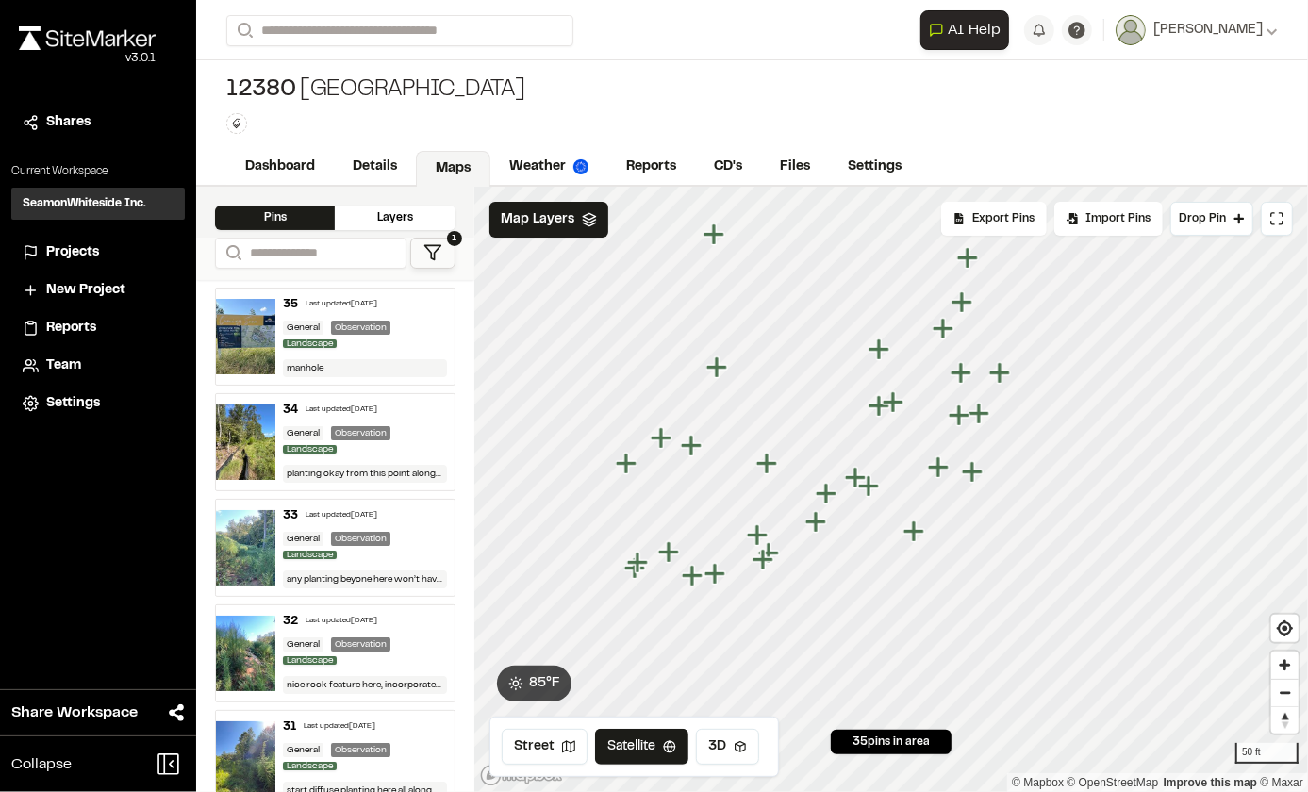
click at [717, 367] on icon "Map marker" at bounding box center [716, 366] width 21 height 21
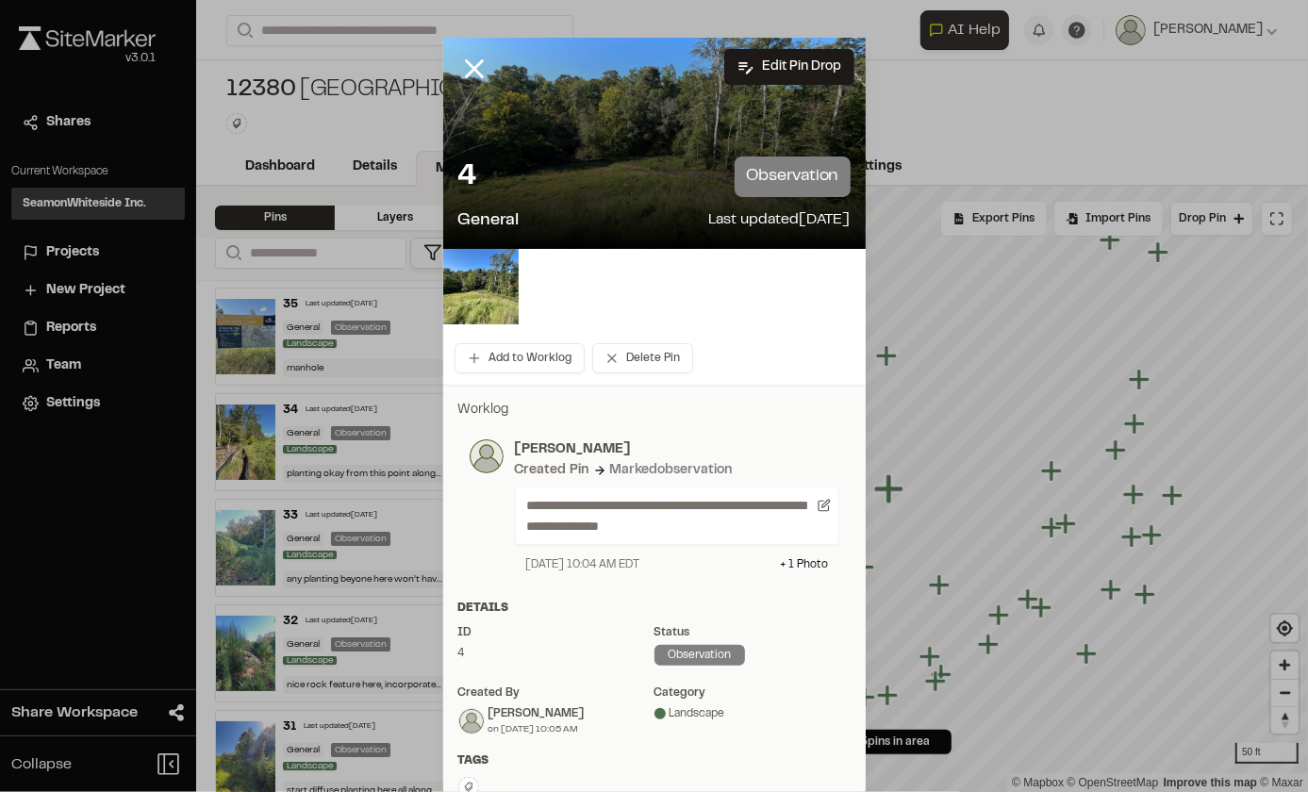
click at [562, 167] on div "4 observation" at bounding box center [654, 177] width 392 height 41
click at [481, 283] on img at bounding box center [480, 286] width 75 height 75
